Goal: Task Accomplishment & Management: Use online tool/utility

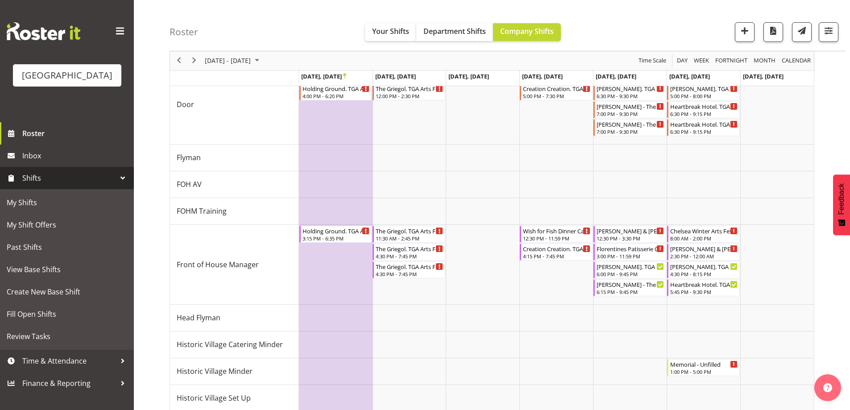
scroll to position [401, 0]
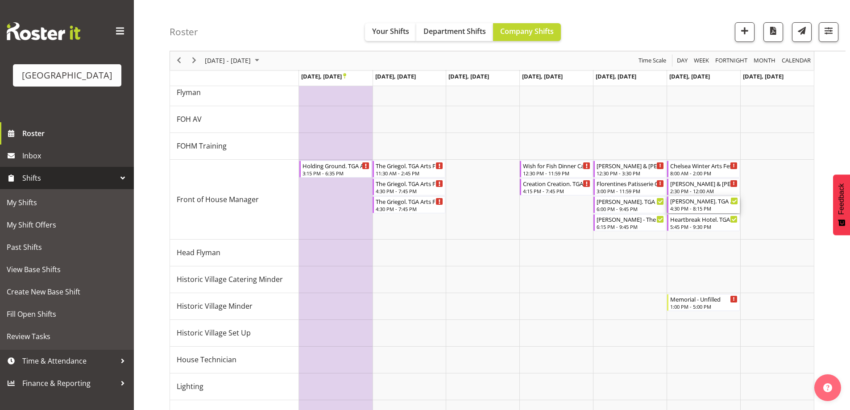
click at [699, 206] on div "4:30 PM - 8:15 PM" at bounding box center [704, 208] width 68 height 7
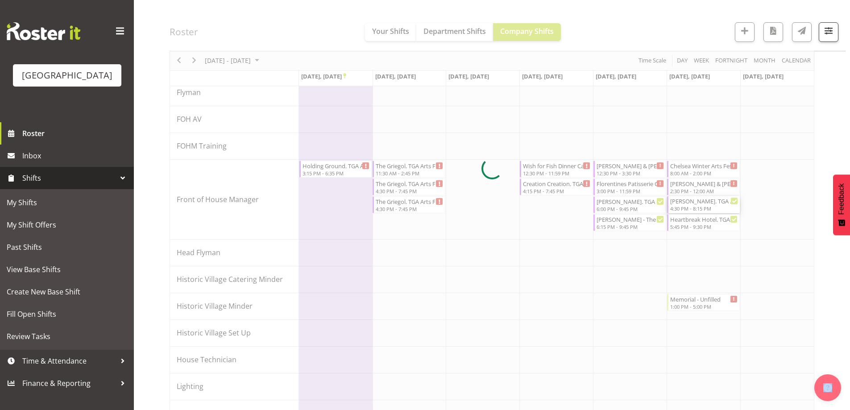
click at [699, 206] on div at bounding box center [491, 168] width 644 height 962
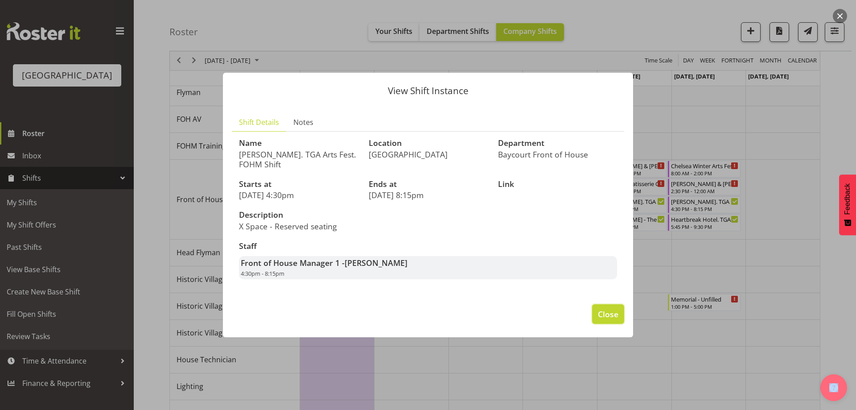
click at [613, 311] on span "Close" at bounding box center [608, 314] width 21 height 12
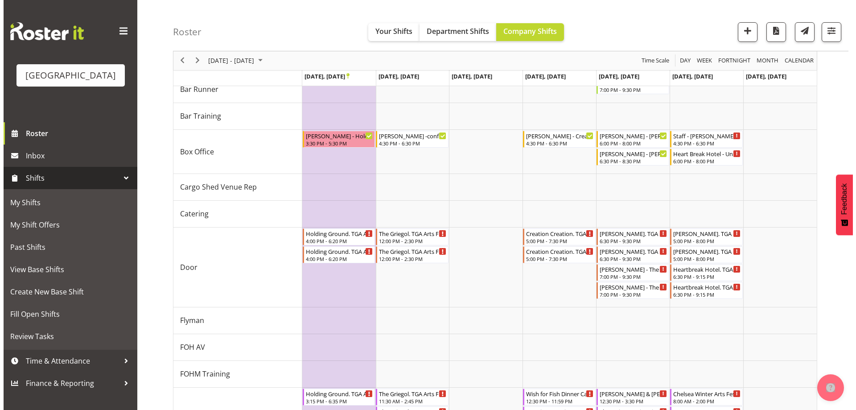
scroll to position [45, 0]
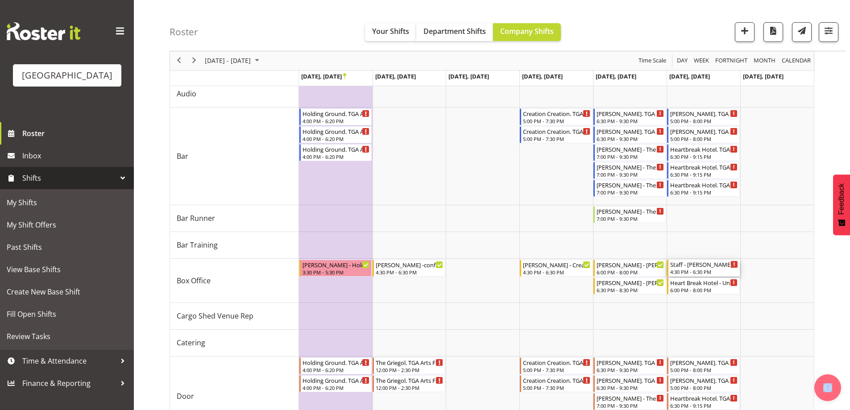
click at [689, 269] on div "4:30 PM - 6:30 PM" at bounding box center [704, 271] width 68 height 7
click at [0, 0] on div at bounding box center [0, 0] width 0 height 0
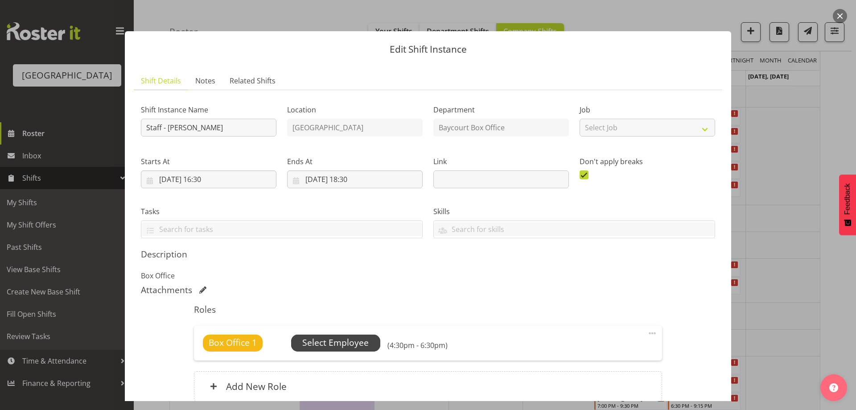
click at [318, 343] on span "Select Employee" at bounding box center [335, 342] width 66 height 13
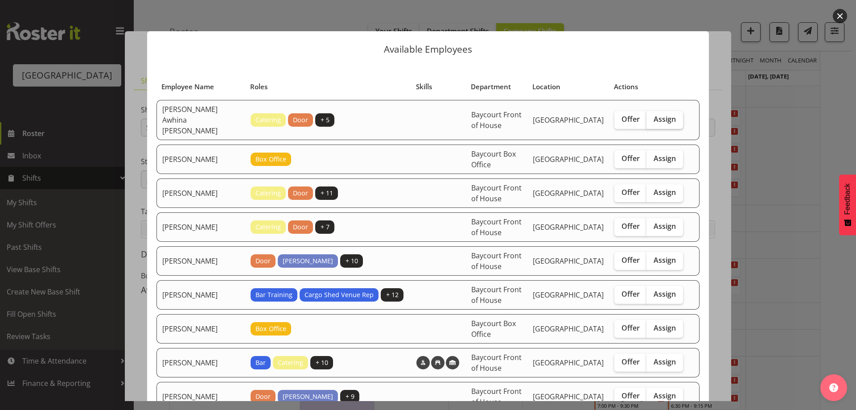
click at [663, 115] on span "Assign" at bounding box center [665, 119] width 22 height 9
click at [652, 116] on input "Assign" at bounding box center [650, 119] width 6 height 6
checkbox input "true"
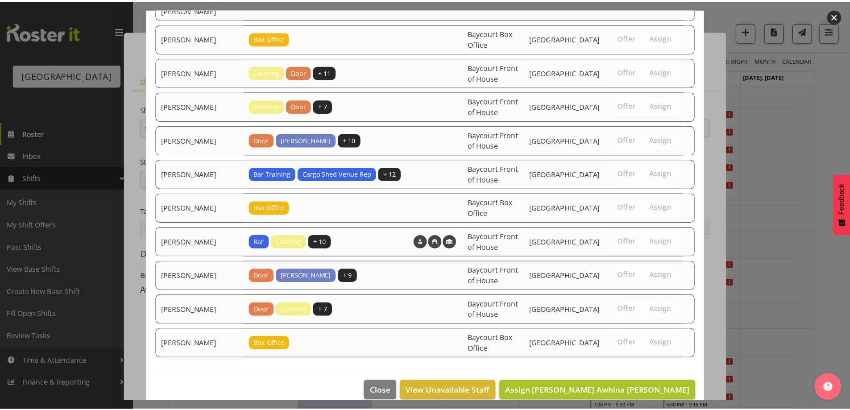
scroll to position [123, 0]
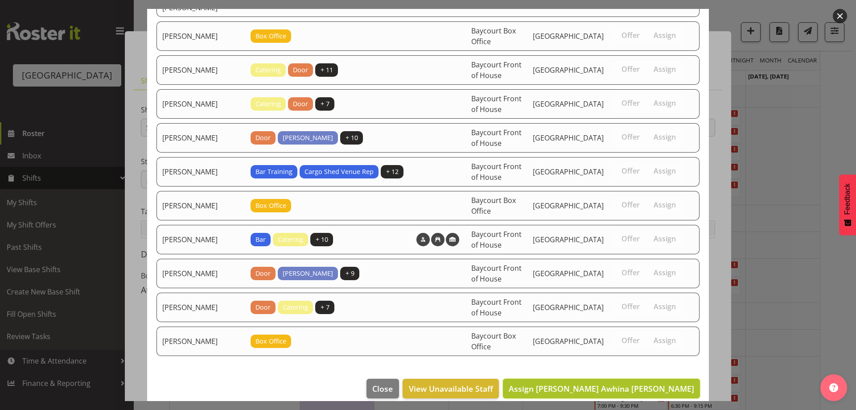
click at [660, 383] on span "Assign [PERSON_NAME] Awhina [PERSON_NAME]" at bounding box center [602, 388] width 186 height 11
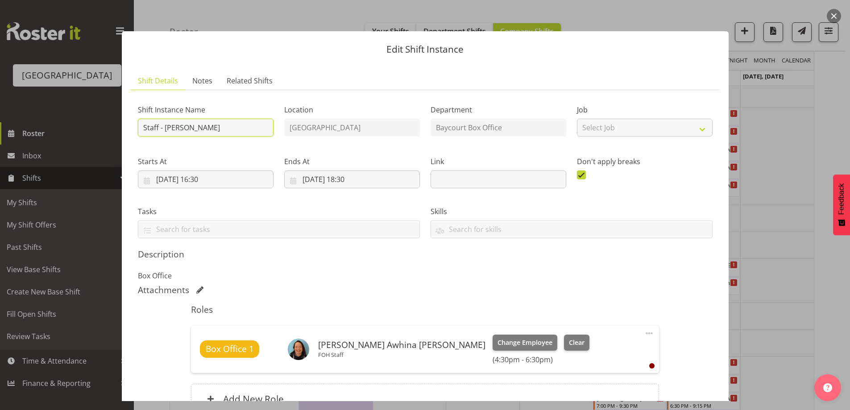
drag, startPoint x: 153, startPoint y: 124, endPoint x: 134, endPoint y: 124, distance: 18.7
click at [134, 124] on div "Shift Instance Name Staff - [PERSON_NAME]" at bounding box center [205, 118] width 146 height 52
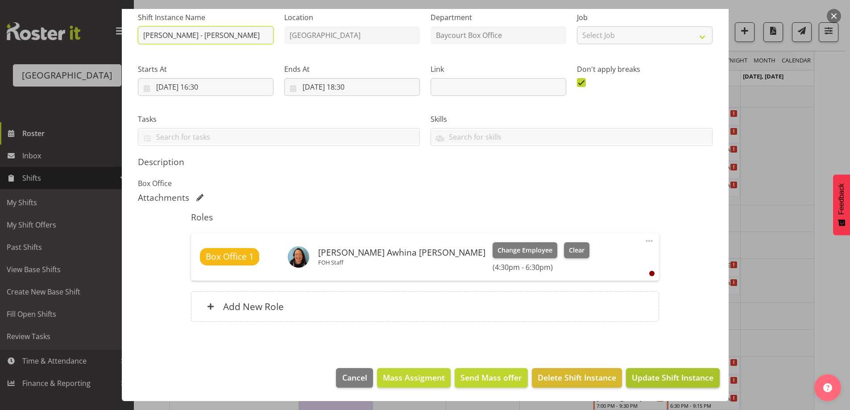
type input "[PERSON_NAME] - [PERSON_NAME]"
click at [671, 381] on span "Update Shift Instance" at bounding box center [672, 377] width 82 height 12
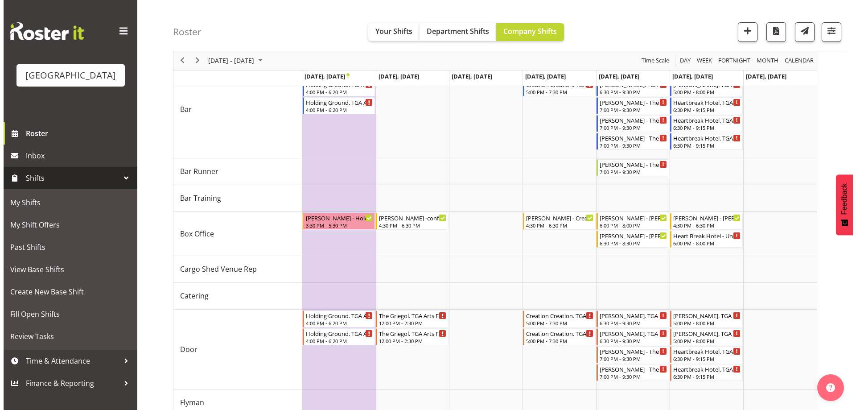
scroll to position [108, 0]
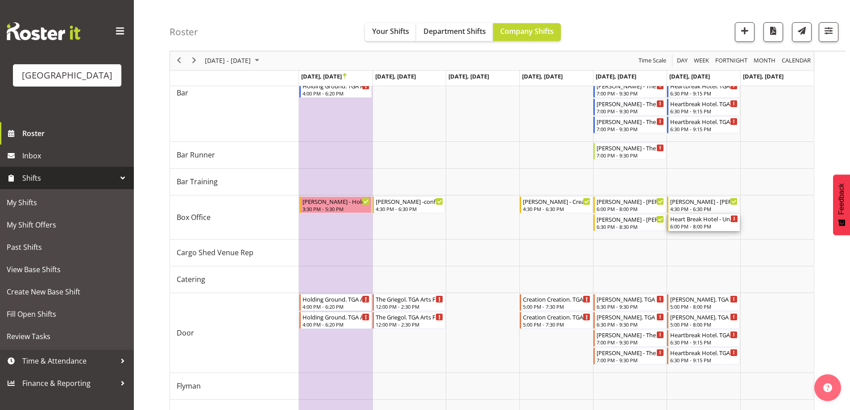
click at [703, 226] on div "6:00 PM - 8:00 PM" at bounding box center [704, 226] width 68 height 7
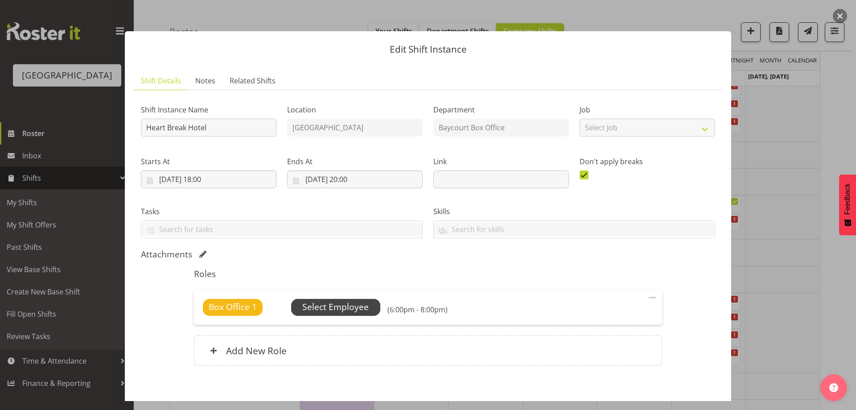
click at [344, 306] on span "Select Employee" at bounding box center [335, 307] width 66 height 13
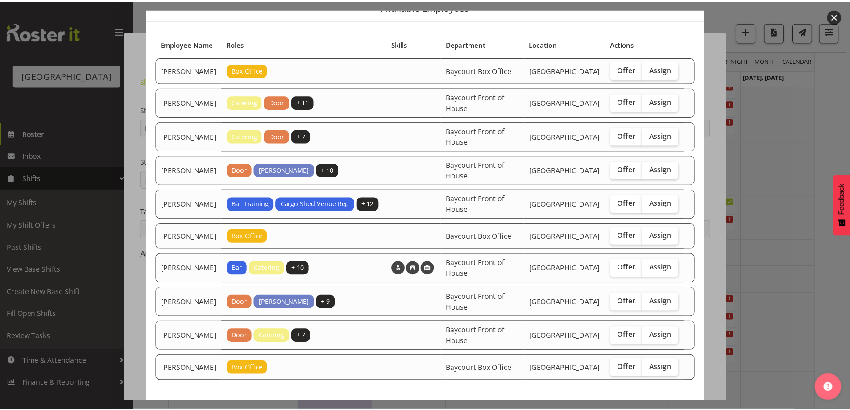
scroll to position [89, 0]
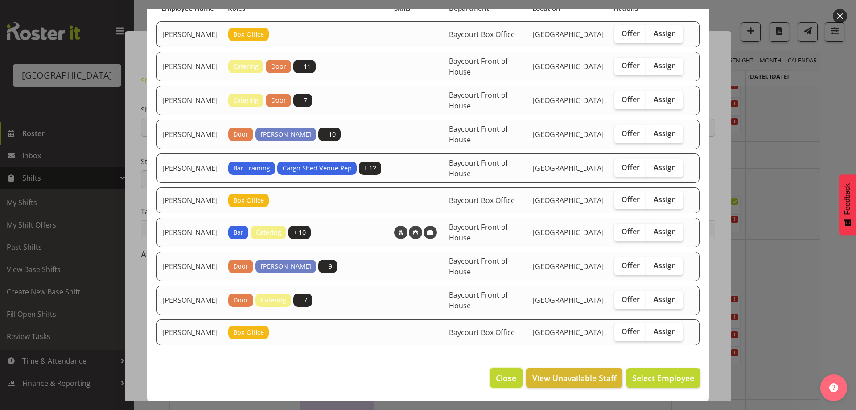
click at [502, 384] on span "Close" at bounding box center [506, 378] width 21 height 12
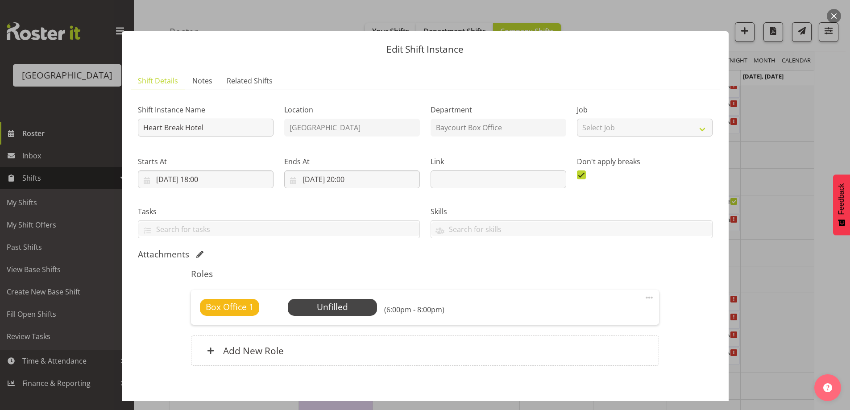
click at [841, 13] on div at bounding box center [425, 205] width 850 height 410
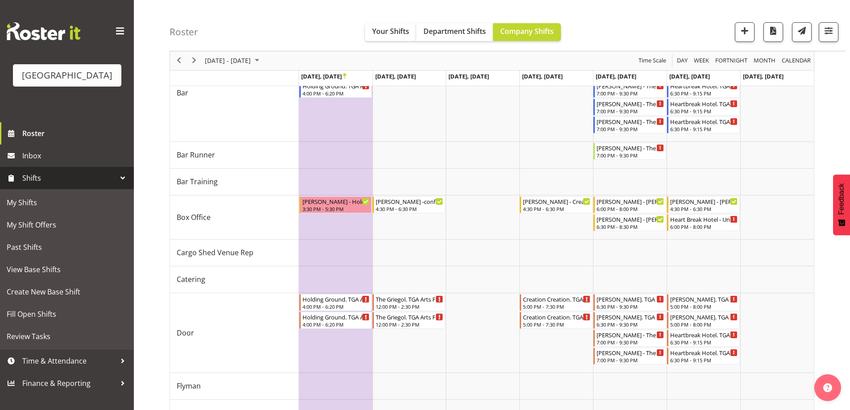
click at [627, 27] on div "Roster Your Shifts Department Shifts Company Shifts All Locations [GEOGRAPHIC_D…" at bounding box center [507, 25] width 676 height 51
